Goal: Task Accomplishment & Management: Complete application form

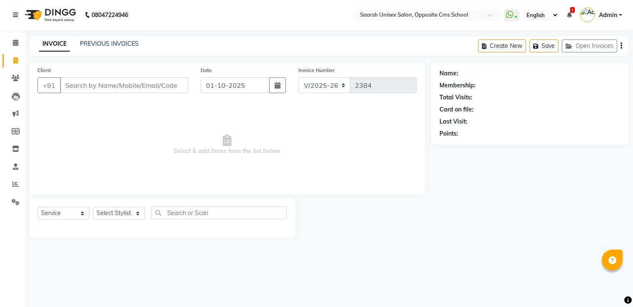
select select "3962"
select select "service"
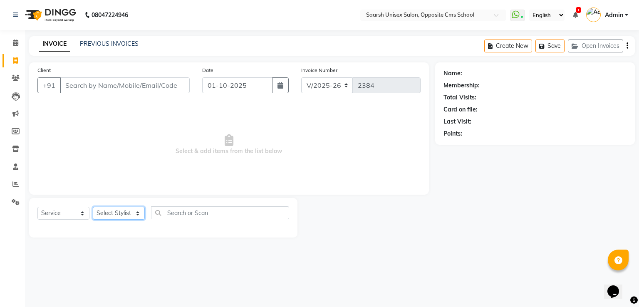
click at [110, 212] on select "Select Stylist [PERSON_NAME] Front Desk [PERSON_NAME] [PERSON_NAME] [PERSON_NAM…" at bounding box center [119, 213] width 52 height 13
select select "20644"
click at [93, 207] on select "Select Stylist [PERSON_NAME] Front Desk [PERSON_NAME] [PERSON_NAME] [PERSON_NAM…" at bounding box center [119, 213] width 52 height 13
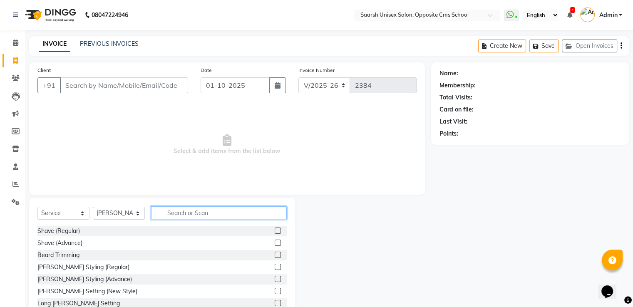
click at [175, 213] on input "text" at bounding box center [219, 212] width 136 height 13
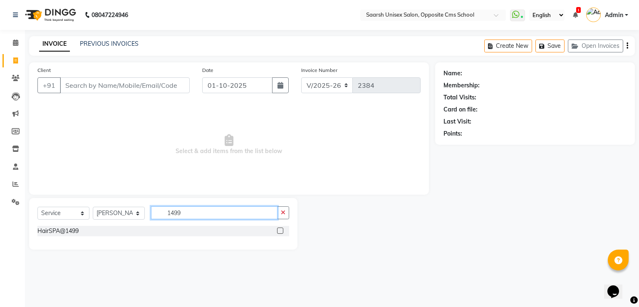
type input "1499"
click at [281, 229] on label at bounding box center [280, 231] width 6 height 6
click at [281, 229] on input "checkbox" at bounding box center [279, 230] width 5 height 5
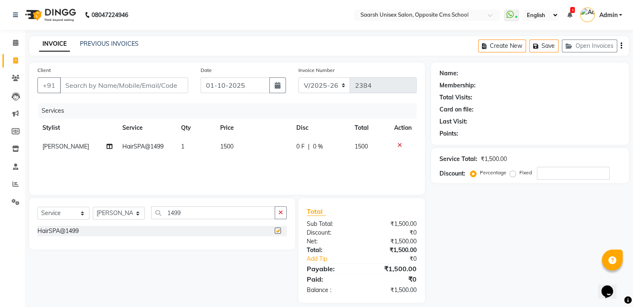
checkbox input "false"
click at [228, 219] on input "1499" at bounding box center [213, 212] width 124 height 13
type input "1"
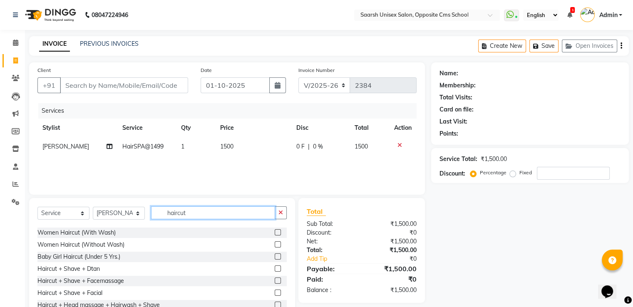
scroll to position [70, 0]
type input "haircut"
click at [275, 232] on label at bounding box center [278, 233] width 6 height 6
click at [275, 232] on input "checkbox" at bounding box center [277, 233] width 5 height 5
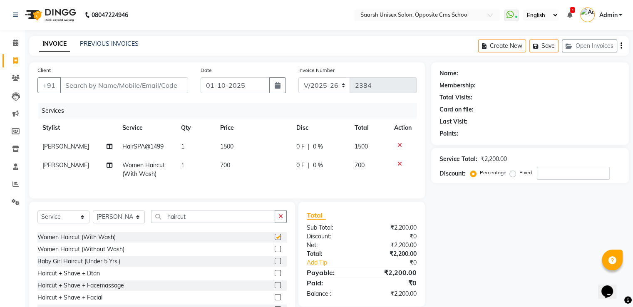
checkbox input "false"
click at [275, 252] on label at bounding box center [278, 249] width 6 height 6
click at [275, 252] on input "checkbox" at bounding box center [277, 249] width 5 height 5
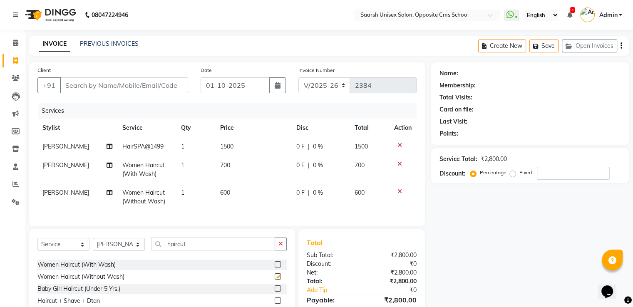
checkbox input "false"
click at [398, 165] on icon at bounding box center [399, 164] width 5 height 6
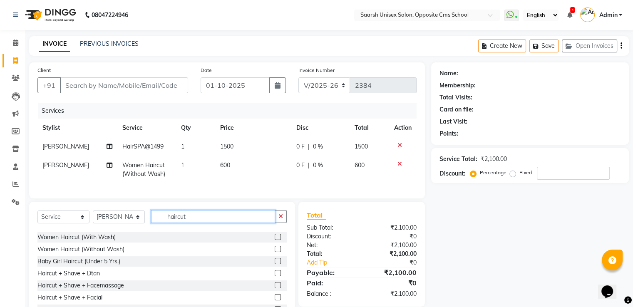
click at [259, 219] on input "haircut" at bounding box center [213, 216] width 124 height 13
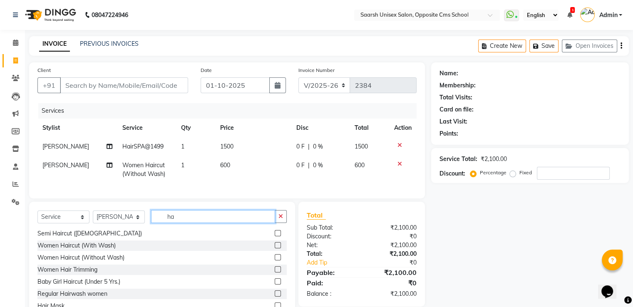
type input "h"
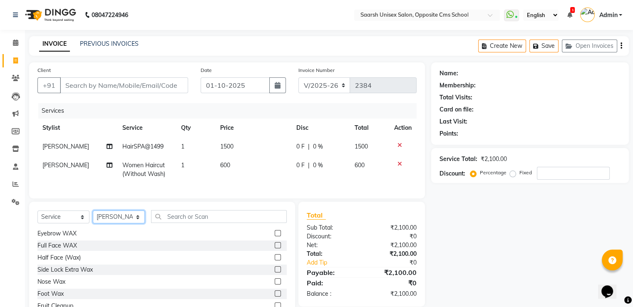
click at [100, 222] on select "Select Stylist [PERSON_NAME] Front Desk [PERSON_NAME] [PERSON_NAME] [PERSON_NAM…" at bounding box center [119, 217] width 52 height 13
select select "89941"
click at [93, 218] on select "Select Stylist [PERSON_NAME] Front Desk [PERSON_NAME] [PERSON_NAME] [PERSON_NAM…" at bounding box center [119, 217] width 52 height 13
click at [174, 223] on input "text" at bounding box center [219, 216] width 136 height 13
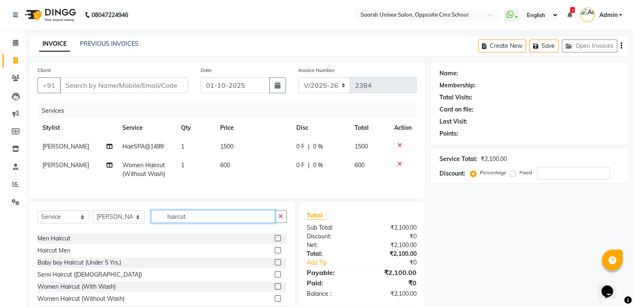
scroll to position [20, 0]
type input "haircut"
click at [275, 254] on label at bounding box center [278, 251] width 6 height 6
click at [275, 254] on input "checkbox" at bounding box center [277, 250] width 5 height 5
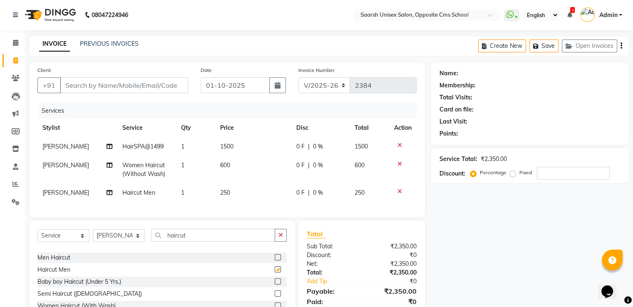
checkbox input "false"
click at [51, 242] on select "Select Service Product Membership Package Voucher Prepaid Gift Card" at bounding box center [63, 235] width 52 height 13
select select "product"
click at [37, 236] on select "Select Service Product Membership Package Voucher Prepaid Gift Card" at bounding box center [63, 235] width 52 height 13
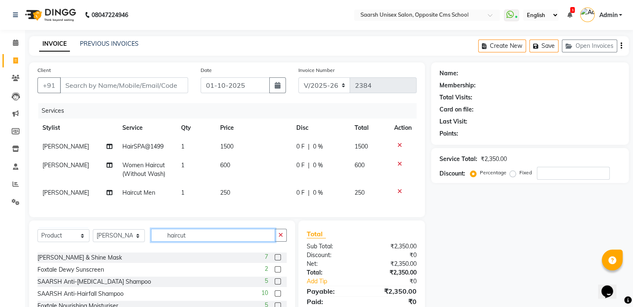
click at [191, 242] on input "haircut" at bounding box center [213, 235] width 124 height 13
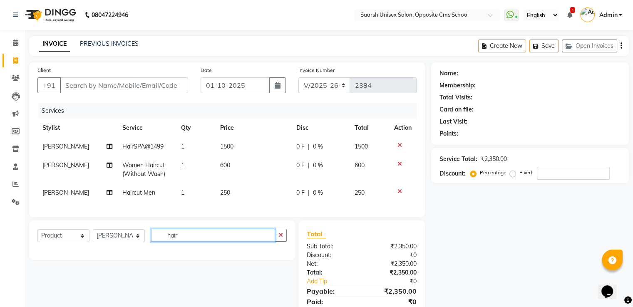
scroll to position [0, 0]
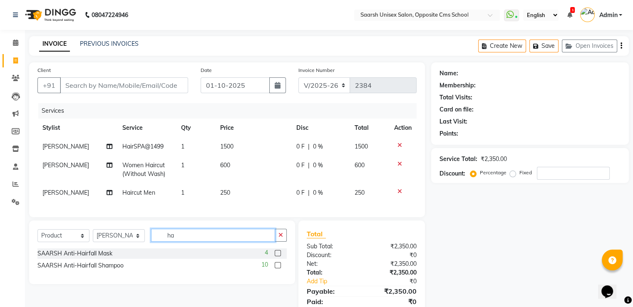
type input "h"
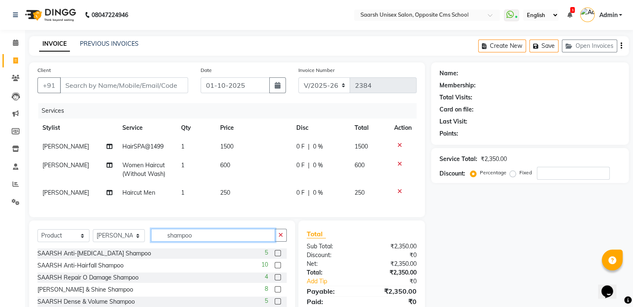
type input "shampoo"
click at [278, 268] on label at bounding box center [278, 265] width 6 height 6
click at [278, 268] on input "checkbox" at bounding box center [277, 265] width 5 height 5
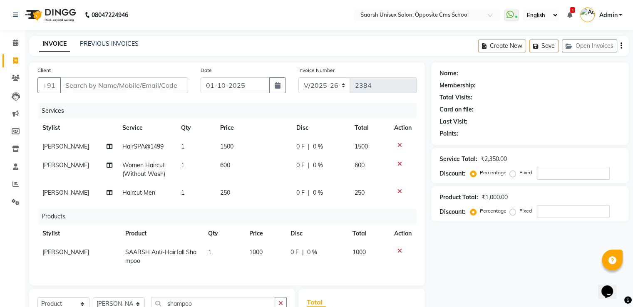
checkbox input "false"
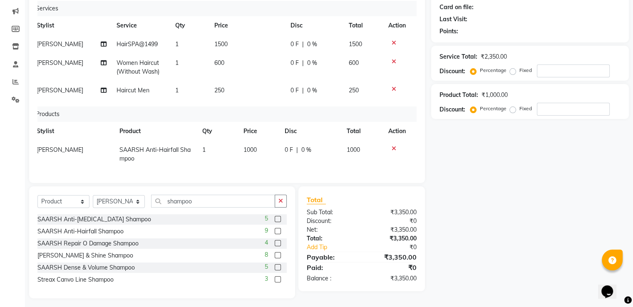
scroll to position [113, 0]
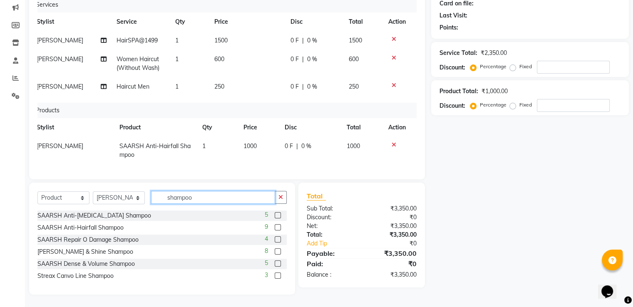
click at [208, 199] on input "shampoo" at bounding box center [213, 197] width 124 height 13
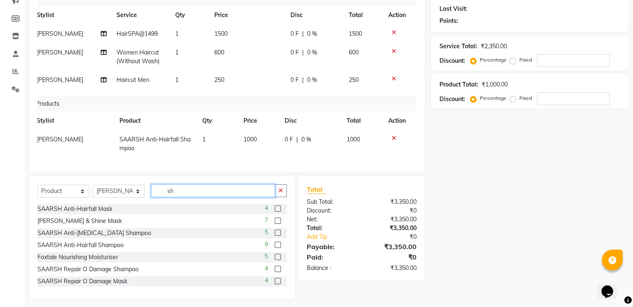
type input "s"
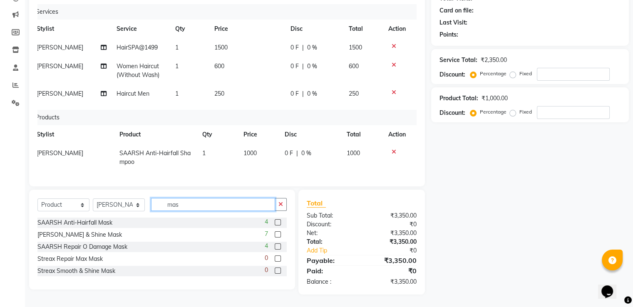
scroll to position [106, 0]
type input "mask"
click at [278, 222] on label at bounding box center [278, 222] width 6 height 6
click at [278, 222] on input "checkbox" at bounding box center [277, 222] width 5 height 5
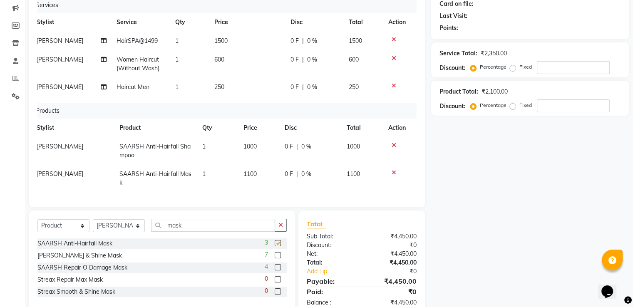
checkbox input "false"
click at [256, 232] on input "mask" at bounding box center [213, 225] width 124 height 13
type input "m"
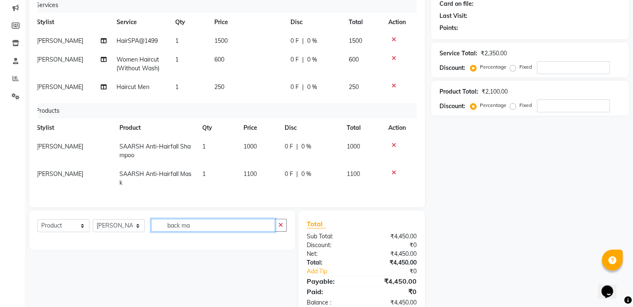
type input "back ma"
click at [69, 232] on select "Select Service Product Membership Package Voucher Prepaid Gift Card" at bounding box center [63, 225] width 52 height 13
select select "service"
click at [37, 226] on select "Select Service Product Membership Package Voucher Prepaid Gift Card" at bounding box center [63, 225] width 52 height 13
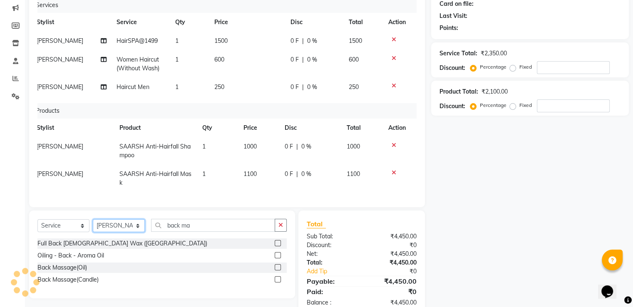
click at [130, 232] on select "Select Stylist [PERSON_NAME] Front Desk [PERSON_NAME] [PERSON_NAME] [PERSON_NAM…" at bounding box center [119, 225] width 52 height 13
select select "20644"
click at [93, 226] on select "Select Stylist [PERSON_NAME] Front Desk [PERSON_NAME] [PERSON_NAME] [PERSON_NAM…" at bounding box center [119, 225] width 52 height 13
click at [275, 283] on label at bounding box center [278, 279] width 6 height 6
click at [275, 283] on input "checkbox" at bounding box center [277, 279] width 5 height 5
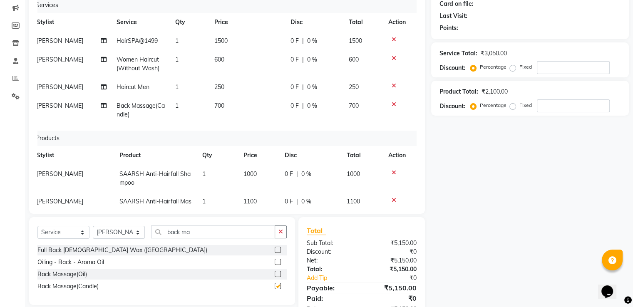
checkbox input "false"
click at [290, 108] on span "0 F" at bounding box center [294, 106] width 8 height 9
select select "20644"
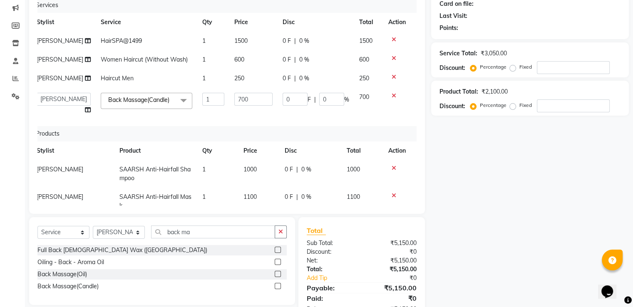
click at [287, 108] on td "0 F | 0 %" at bounding box center [316, 104] width 77 height 32
type input "0200"
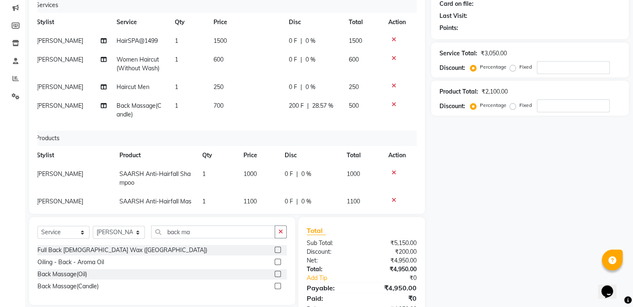
click at [470, 215] on div "Name: Membership: Total Visits: Card on file: Last Visit: Points: Service Total…" at bounding box center [533, 139] width 204 height 365
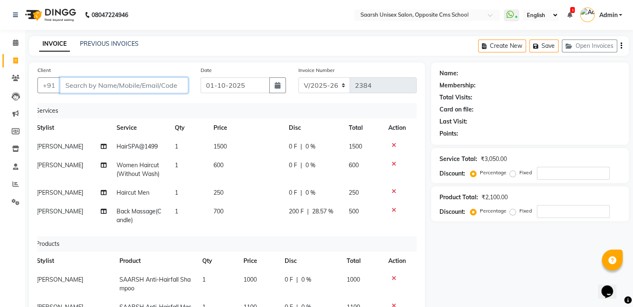
click at [135, 88] on input "Client" at bounding box center [124, 85] width 128 height 16
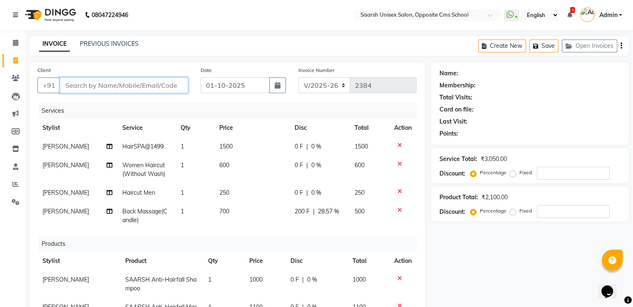
scroll to position [27, 0]
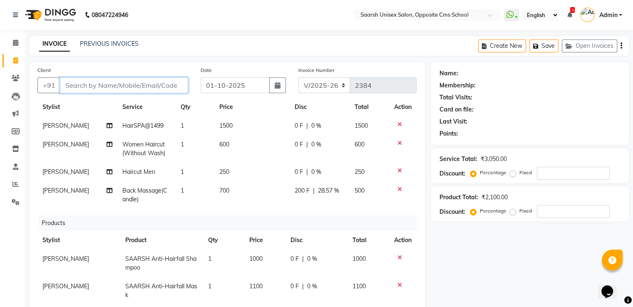
click at [135, 89] on input "Client" at bounding box center [124, 85] width 128 height 16
type input "9"
type input "0"
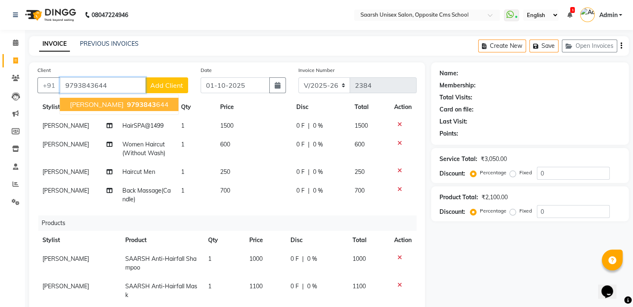
type input "9793843644"
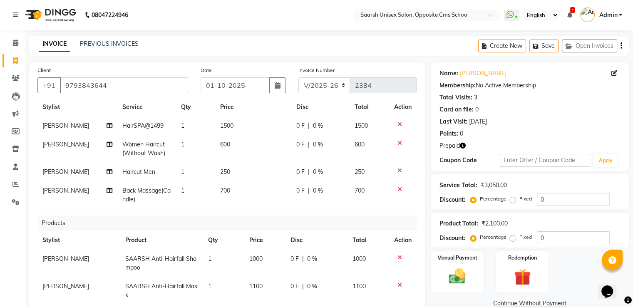
scroll to position [133, 0]
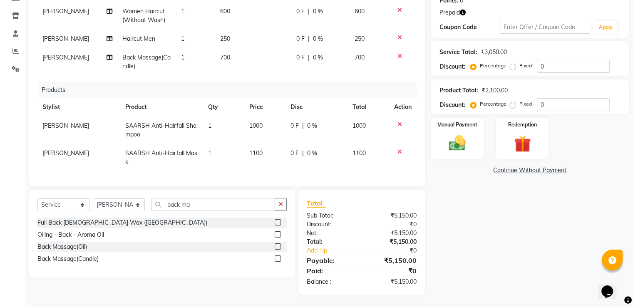
click at [296, 53] on span "0 F" at bounding box center [300, 57] width 8 height 9
select select "20644"
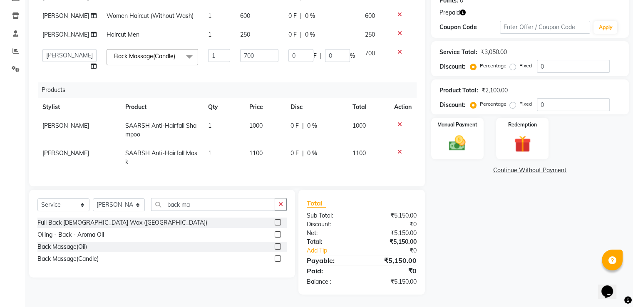
click at [291, 52] on input "0" at bounding box center [300, 55] width 25 height 13
type input "0200"
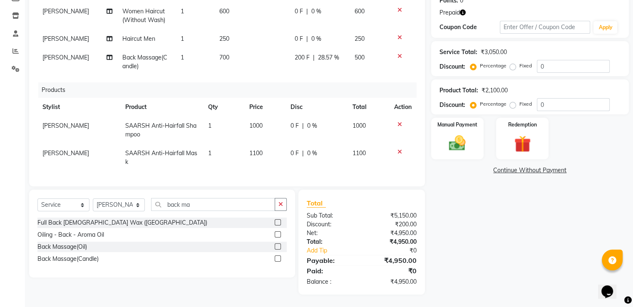
click at [432, 198] on div "Name: [PERSON_NAME] Membership: No Active Membership Total Visits: 3 Card on fi…" at bounding box center [533, 111] width 204 height 365
click at [452, 141] on img at bounding box center [457, 144] width 28 height 20
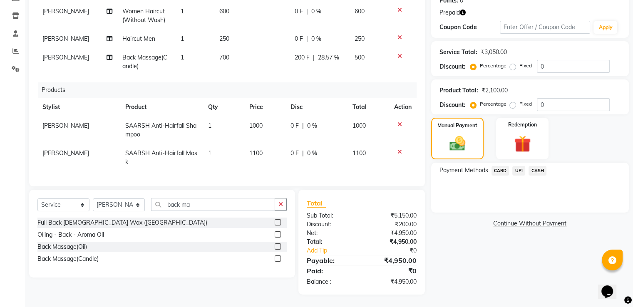
click at [540, 169] on span "CASH" at bounding box center [537, 171] width 18 height 10
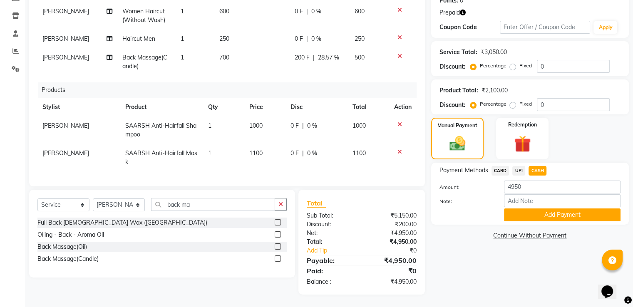
click at [538, 207] on div at bounding box center [562, 200] width 129 height 13
click at [541, 216] on button "Add Payment" at bounding box center [562, 214] width 117 height 13
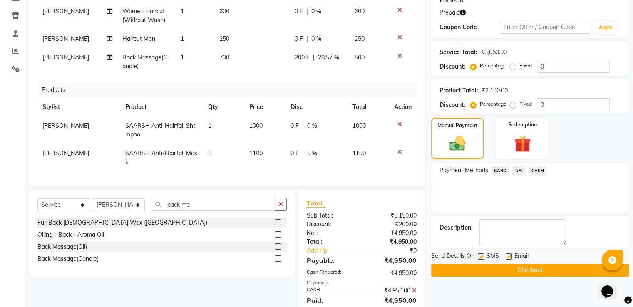
scroll to position [163, 0]
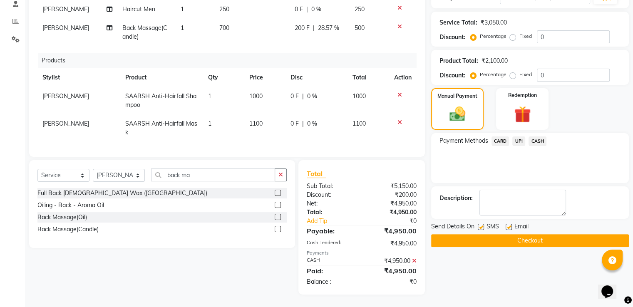
click at [548, 239] on button "Checkout" at bounding box center [530, 240] width 198 height 13
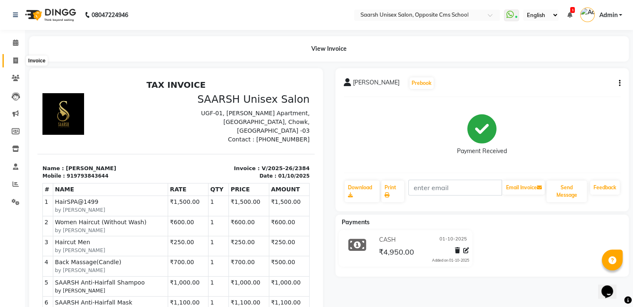
click at [10, 62] on span at bounding box center [15, 61] width 15 height 10
select select "service"
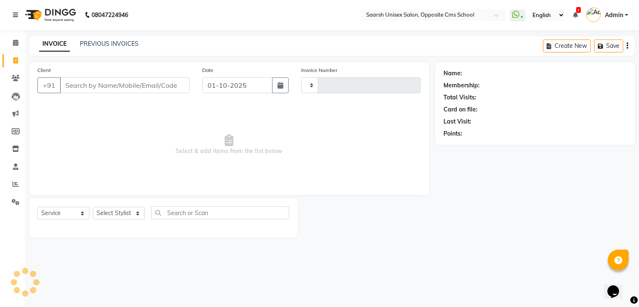
type input "2385"
select select "3962"
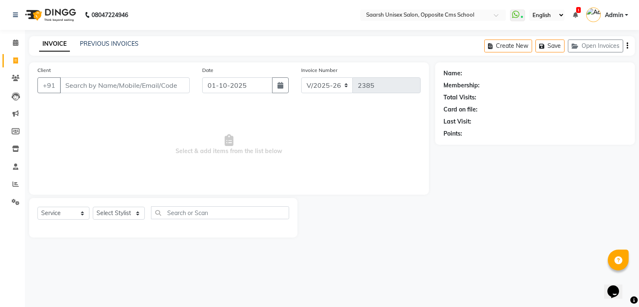
click at [102, 90] on input "Client" at bounding box center [125, 85] width 130 height 16
type input "9044298445"
click at [175, 87] on span "Add Client" at bounding box center [168, 85] width 33 height 8
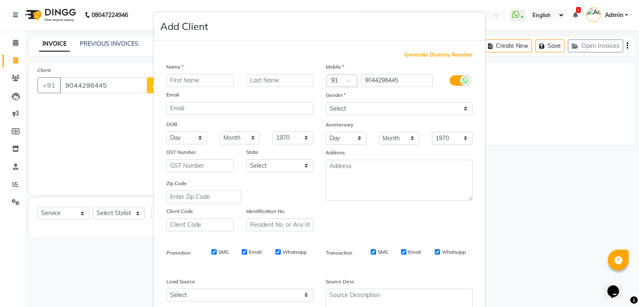
type input "D"
type input "[PERSON_NAME]"
type input "Srivastava"
click at [403, 108] on select "Select [DEMOGRAPHIC_DATA] [DEMOGRAPHIC_DATA] Other Prefer Not To Say" at bounding box center [399, 108] width 147 height 13
select select "[DEMOGRAPHIC_DATA]"
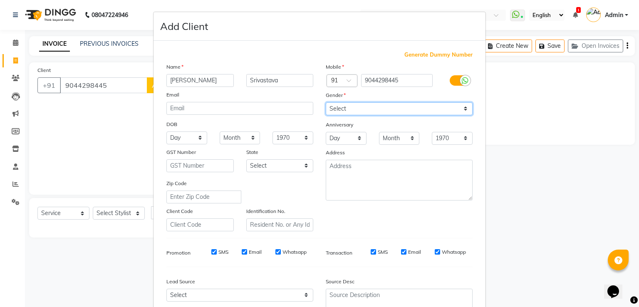
click at [326, 103] on select "Select [DEMOGRAPHIC_DATA] [DEMOGRAPHIC_DATA] Other Prefer Not To Say" at bounding box center [399, 108] width 147 height 13
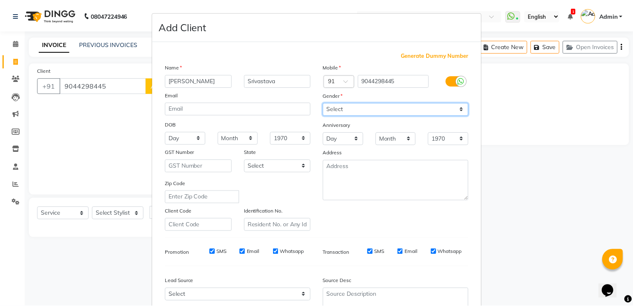
scroll to position [81, 0]
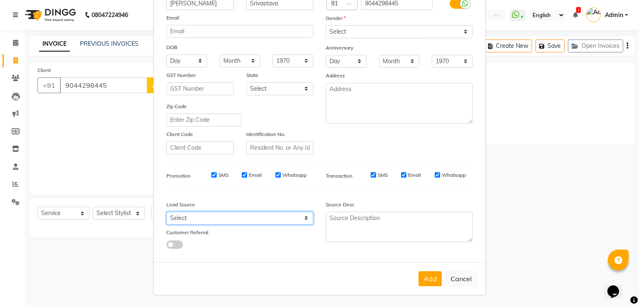
click at [263, 219] on select "Select Walk-in Referral Internet Friend Word of Mouth Advertisement Facebook Ju…" at bounding box center [239, 218] width 147 height 13
select select "28232"
click at [166, 212] on select "Select Walk-in Referral Internet Friend Word of Mouth Advertisement Facebook Ju…" at bounding box center [239, 218] width 147 height 13
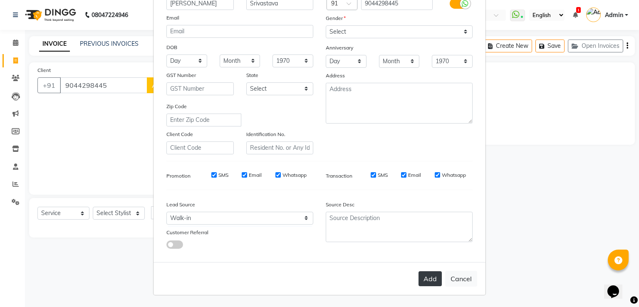
click at [422, 285] on button "Add" at bounding box center [430, 278] width 23 height 15
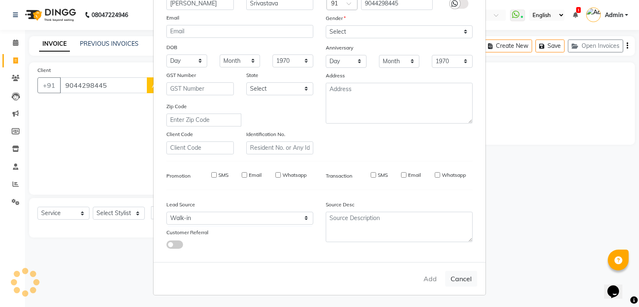
select select
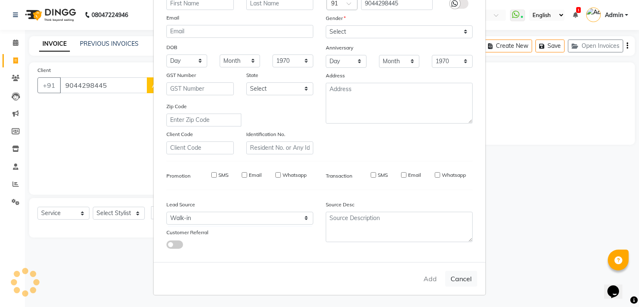
select select
checkbox input "false"
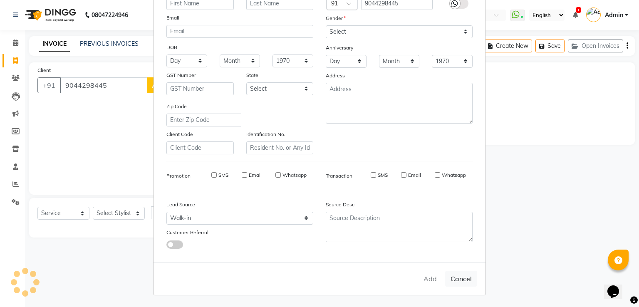
checkbox input "false"
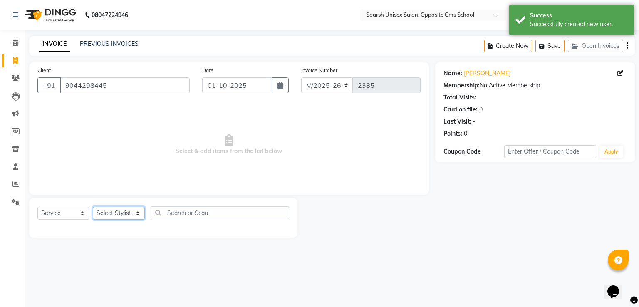
click at [128, 217] on select "Select Stylist [PERSON_NAME] Front Desk [PERSON_NAME] [PERSON_NAME] [PERSON_NAM…" at bounding box center [119, 213] width 52 height 13
select select "43201"
click at [93, 207] on select "Select Stylist [PERSON_NAME] Front Desk [PERSON_NAME] [PERSON_NAME] [PERSON_NAM…" at bounding box center [119, 213] width 52 height 13
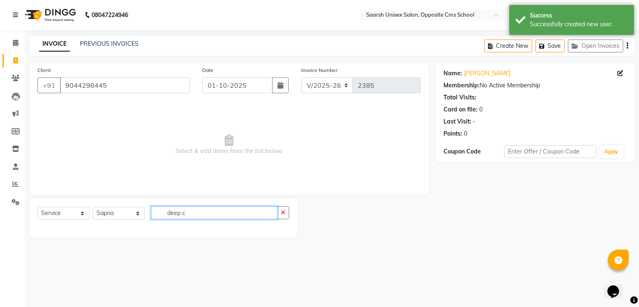
type input "deep c"
click at [125, 217] on select "Select Stylist [PERSON_NAME] Front Desk [PERSON_NAME] [PERSON_NAME] [PERSON_NAM…" at bounding box center [119, 213] width 52 height 13
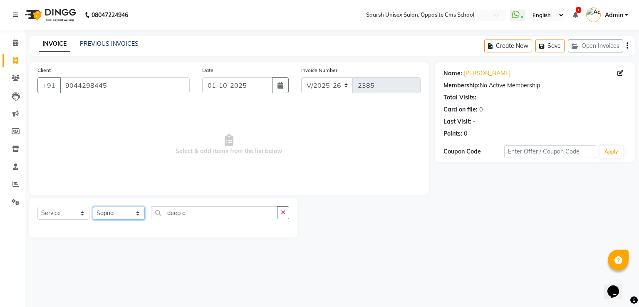
select select "20644"
click at [93, 207] on select "Select Stylist [PERSON_NAME] Front Desk [PERSON_NAME] [PERSON_NAME] [PERSON_NAM…" at bounding box center [119, 213] width 52 height 13
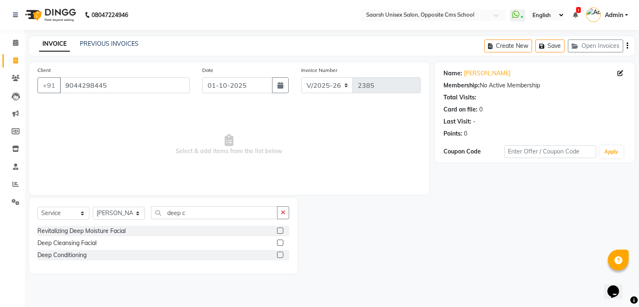
click at [278, 253] on label at bounding box center [280, 255] width 6 height 6
click at [278, 253] on input "checkbox" at bounding box center [279, 255] width 5 height 5
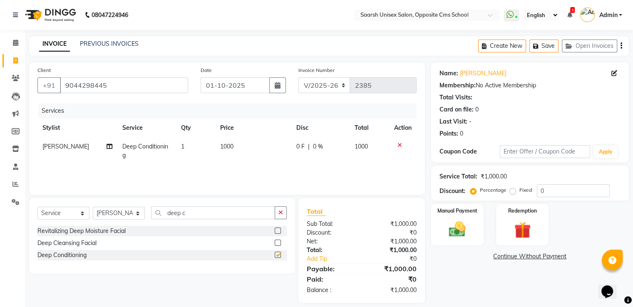
checkbox input "false"
click at [217, 218] on input "deep c" at bounding box center [213, 212] width 124 height 13
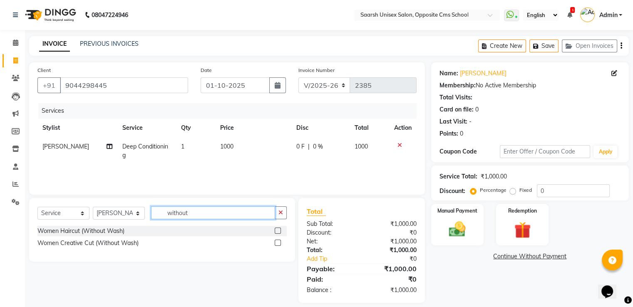
type input "without"
click at [278, 232] on label at bounding box center [278, 231] width 6 height 6
click at [278, 232] on input "checkbox" at bounding box center [277, 230] width 5 height 5
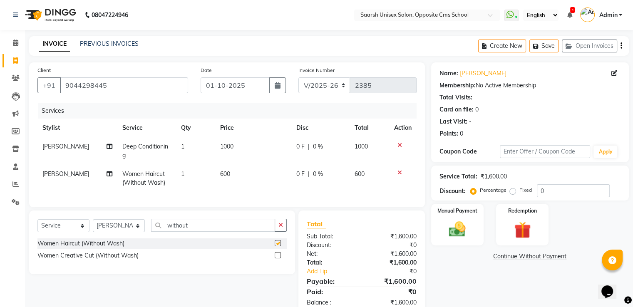
checkbox input "false"
click at [246, 150] on td "1000" at bounding box center [253, 150] width 76 height 27
select select "20644"
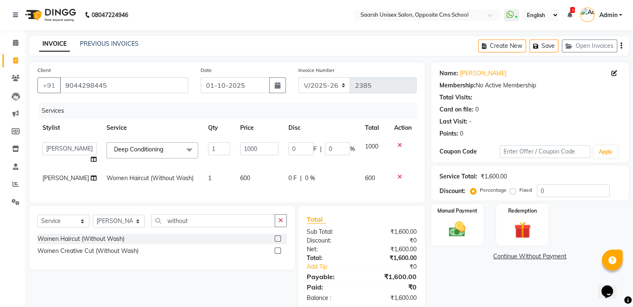
click at [246, 150] on input "1000" at bounding box center [259, 148] width 38 height 13
type input "500"
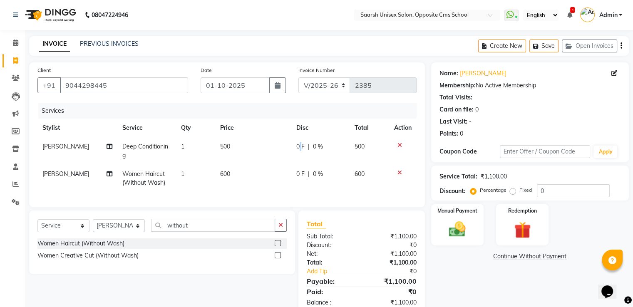
click at [299, 150] on span "0 F" at bounding box center [300, 146] width 8 height 9
select select "20644"
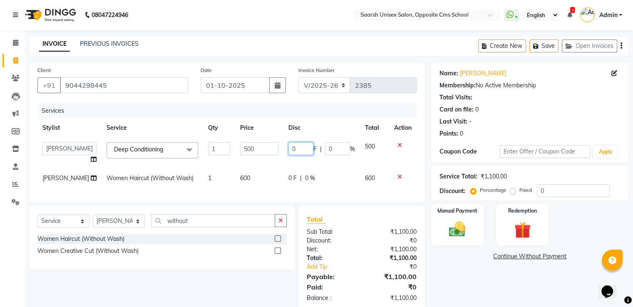
click at [299, 150] on input "0" at bounding box center [300, 148] width 25 height 13
type input "0100"
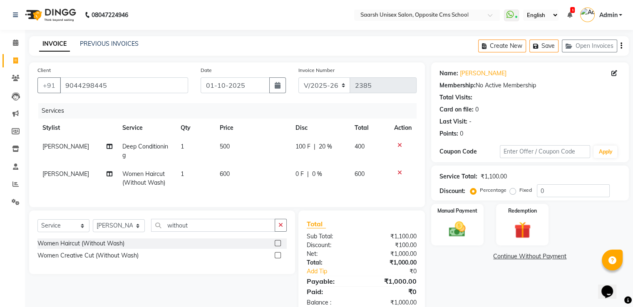
click at [489, 280] on div "Name: [PERSON_NAME] Membership: No Active Membership Total Visits: Card on file…" at bounding box center [533, 188] width 204 height 253
click at [473, 240] on div "Manual Payment" at bounding box center [457, 224] width 55 height 43
click at [541, 258] on span "CASH" at bounding box center [537, 257] width 18 height 10
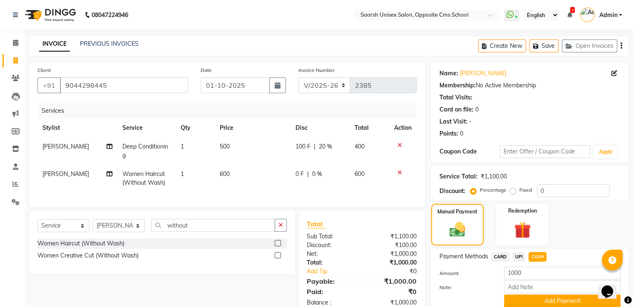
scroll to position [34, 0]
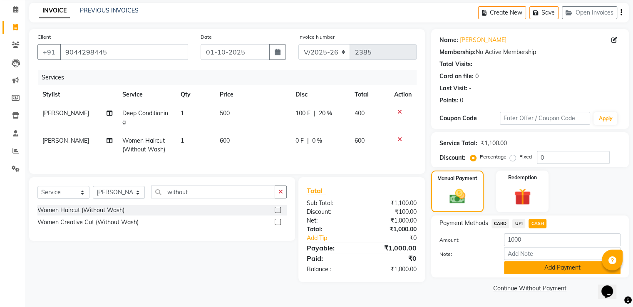
click at [550, 268] on button "Add Payment" at bounding box center [562, 267] width 117 height 13
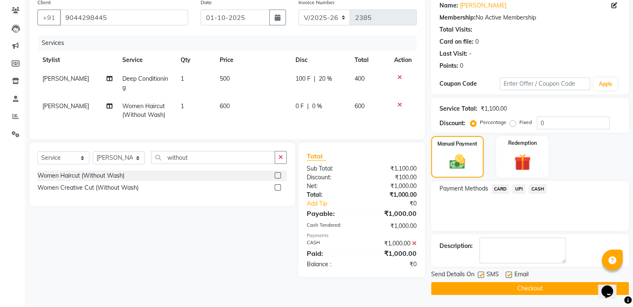
click at [558, 288] on button "Checkout" at bounding box center [530, 288] width 198 height 13
